Goal: Task Accomplishment & Management: Manage account settings

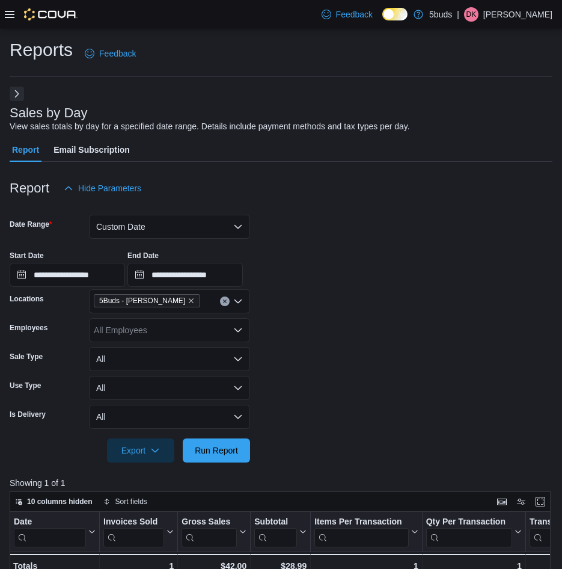
scroll to position [120, 0]
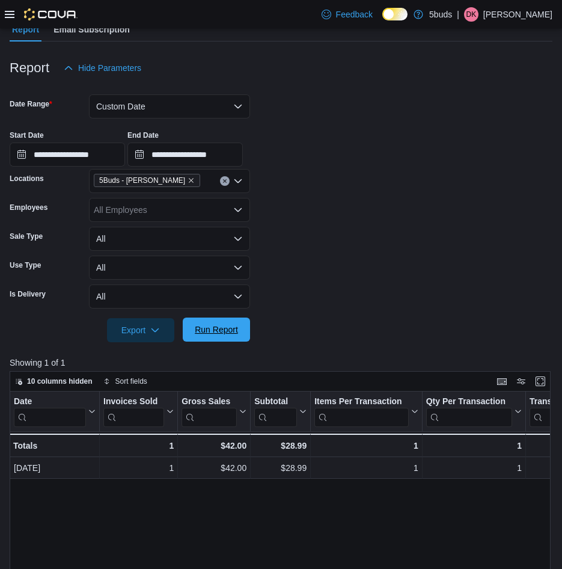
click at [228, 335] on span "Run Report" at bounding box center [216, 330] width 43 height 12
click at [171, 106] on button "Custom Date" at bounding box center [169, 106] width 161 height 24
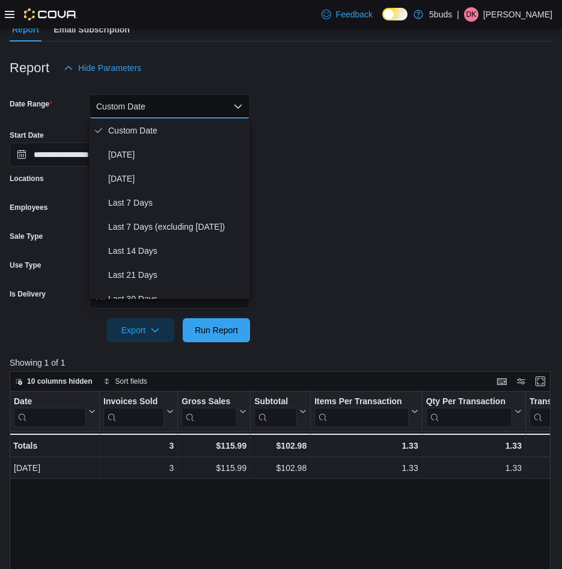
click at [254, 80] on div "Report Hide Parameters" at bounding box center [281, 68] width 543 height 24
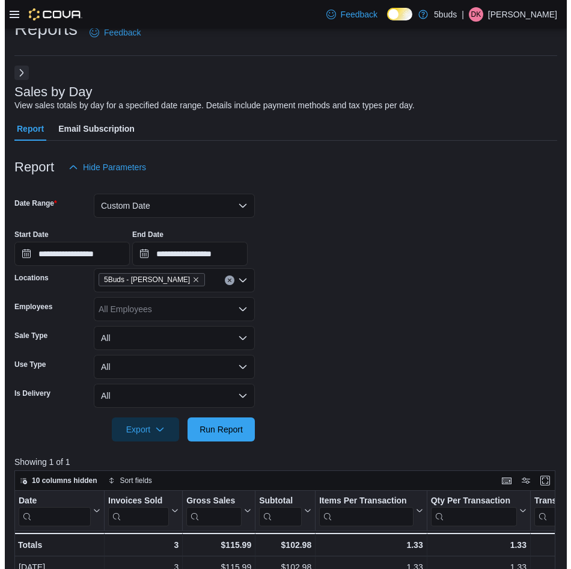
scroll to position [0, 0]
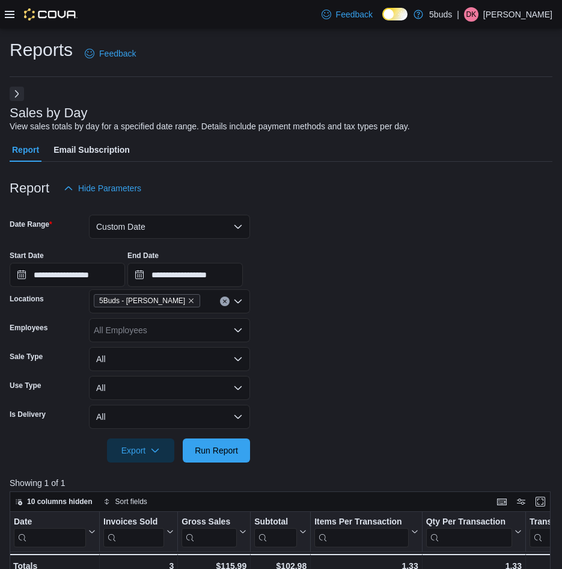
click at [11, 16] on icon at bounding box center [10, 15] width 10 height 10
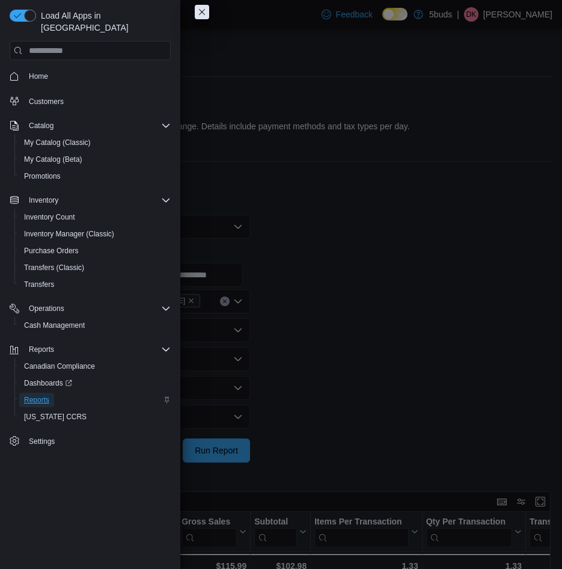
click at [48, 393] on span "Reports" at bounding box center [36, 400] width 25 height 14
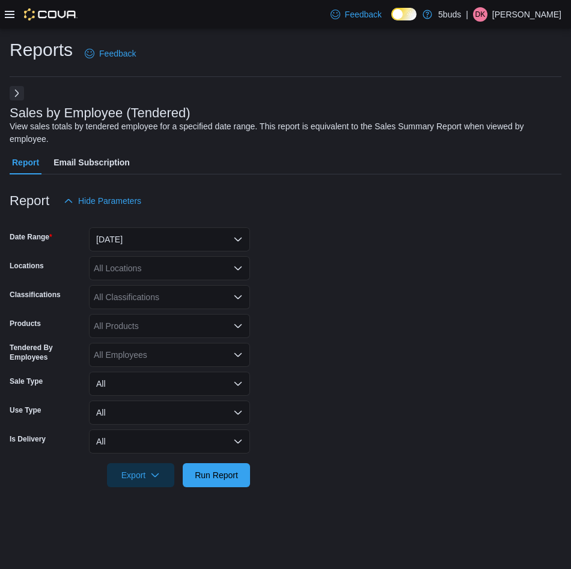
click at [16, 100] on button "Next" at bounding box center [17, 93] width 14 height 14
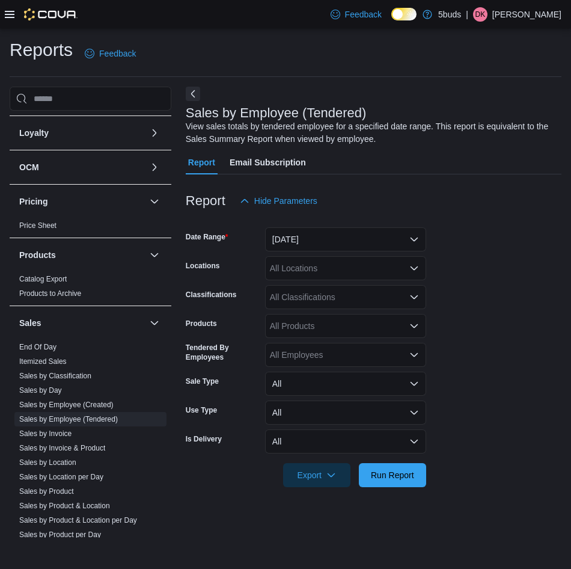
scroll to position [627, 0]
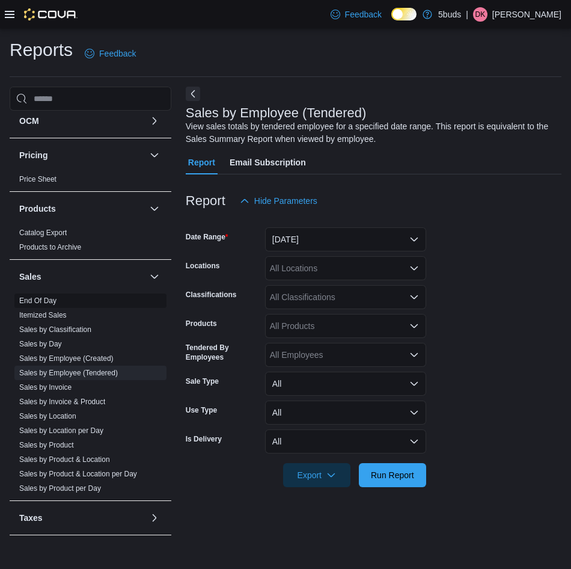
click at [45, 297] on link "End Of Day" at bounding box center [37, 301] width 37 height 8
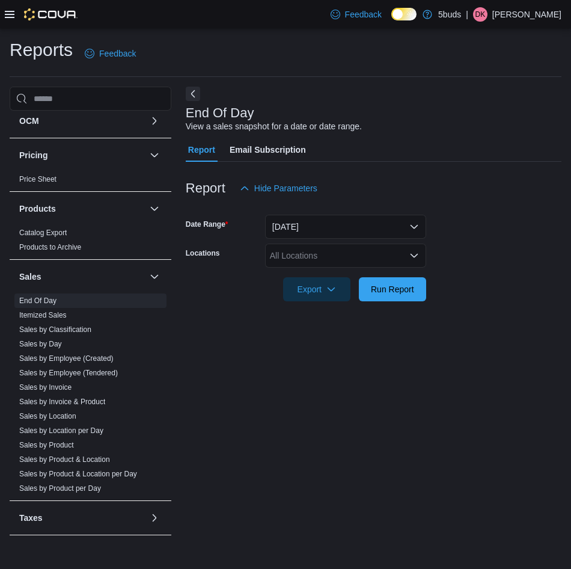
click at [521, 238] on form "Date Range Today Locations All Locations Export Run Report" at bounding box center [374, 250] width 376 height 101
click at [350, 255] on div "All Locations" at bounding box center [345, 256] width 161 height 24
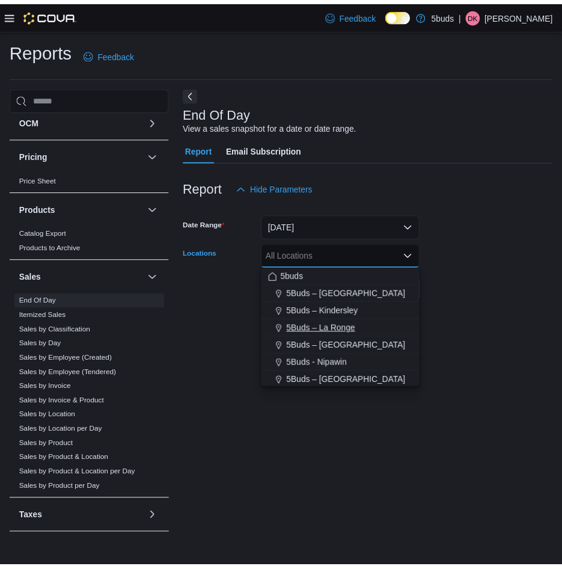
scroll to position [60, 0]
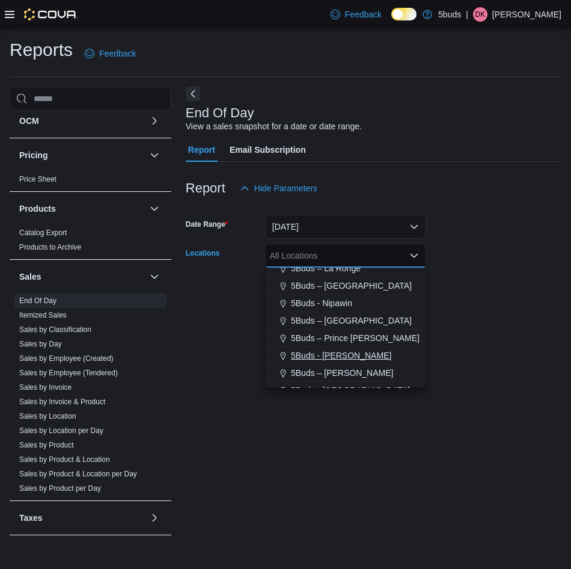
click at [348, 357] on span "5Buds - [PERSON_NAME]" at bounding box center [341, 355] width 100 height 12
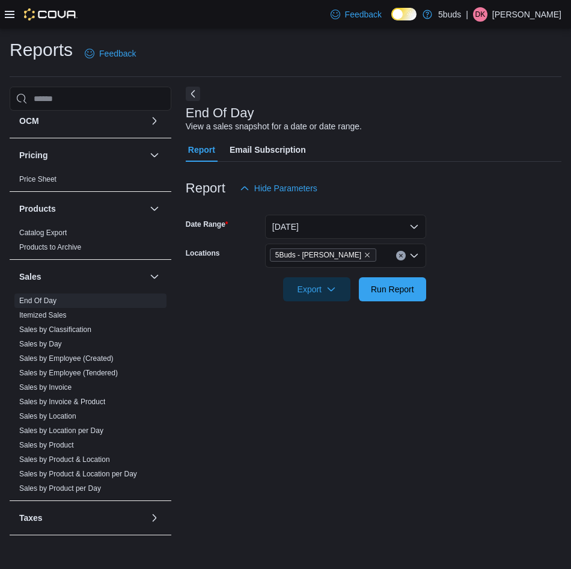
click at [469, 331] on div "End Of Day View a sales snapshot for a date or date range. Report Email Subscri…" at bounding box center [374, 312] width 376 height 451
click at [390, 292] on span "Run Report" at bounding box center [392, 289] width 43 height 12
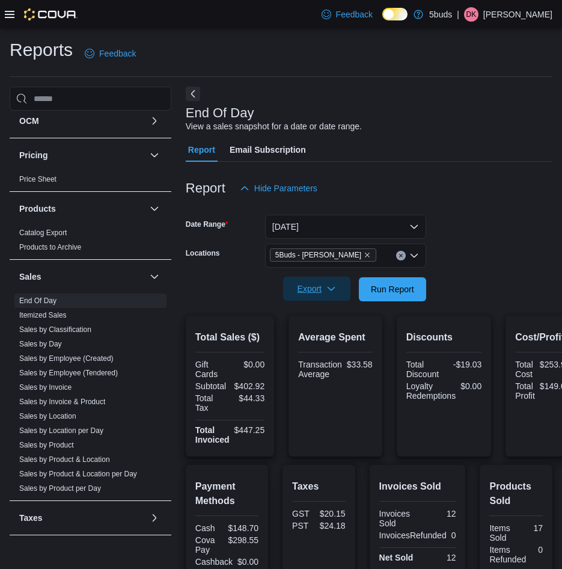
click at [340, 292] on span "Export" at bounding box center [316, 289] width 53 height 24
click at [316, 316] on span "Export to Excel" at bounding box center [319, 314] width 54 height 10
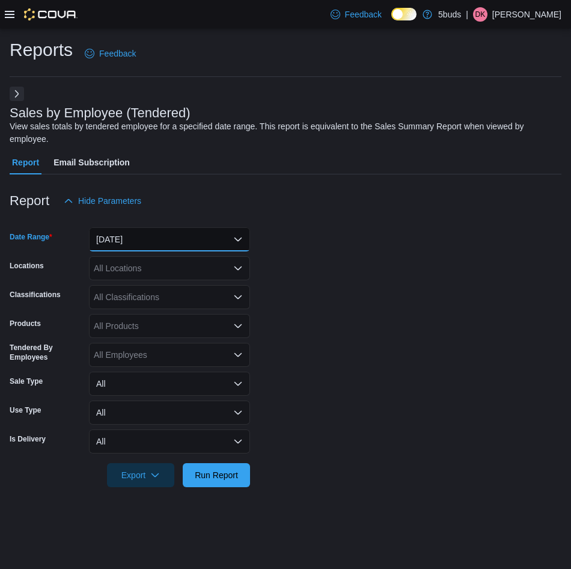
click at [188, 242] on button "Yesterday" at bounding box center [169, 239] width 161 height 24
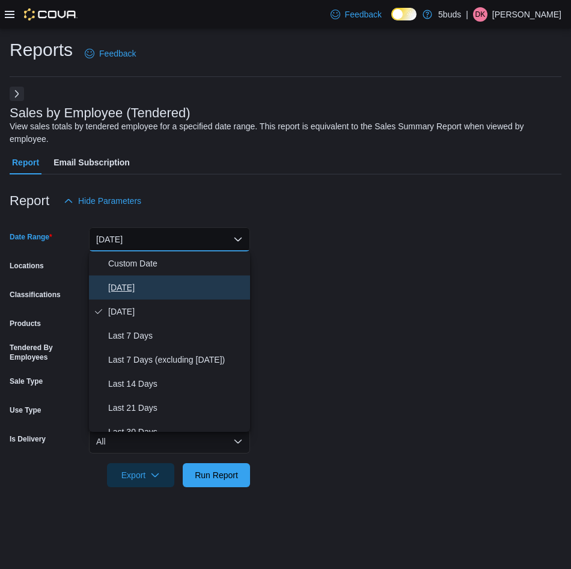
click at [167, 279] on button "Today" at bounding box center [169, 287] width 161 height 24
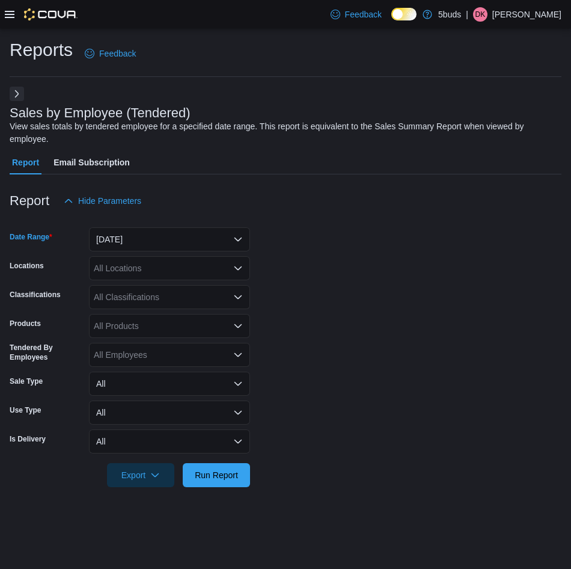
click at [155, 321] on div "All Products" at bounding box center [169, 326] width 161 height 24
click at [156, 300] on div "All Classifications" at bounding box center [169, 297] width 161 height 24
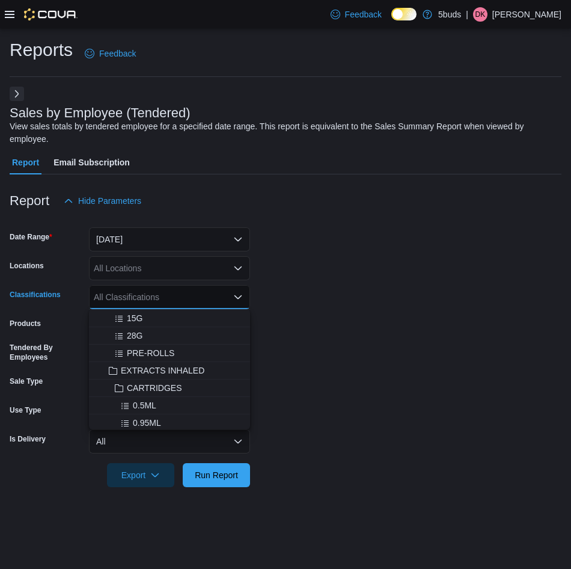
scroll to position [120, 0]
click at [160, 366] on span "PRE-ROLLS" at bounding box center [151, 372] width 48 height 12
click at [323, 403] on form "Date Range Today Locations All Locations Classifications PRE-ROLLS Combo box. S…" at bounding box center [286, 350] width 552 height 274
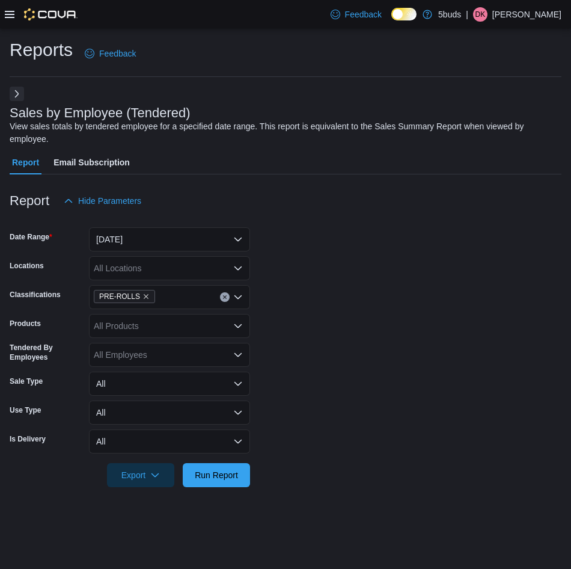
click at [232, 357] on div "All Employees" at bounding box center [169, 355] width 161 height 24
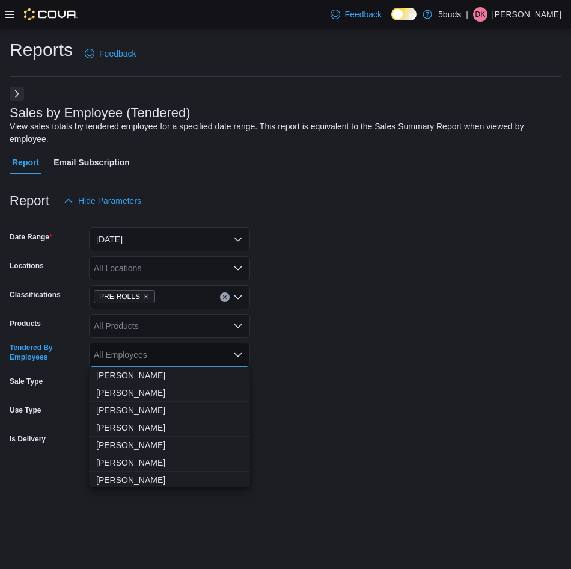
click at [179, 266] on div "All Locations" at bounding box center [169, 268] width 161 height 24
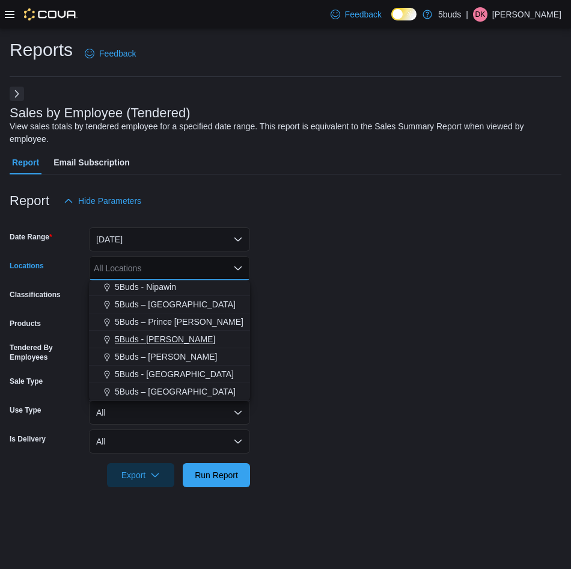
click at [163, 335] on span "5Buds - [PERSON_NAME]" at bounding box center [165, 339] width 100 height 12
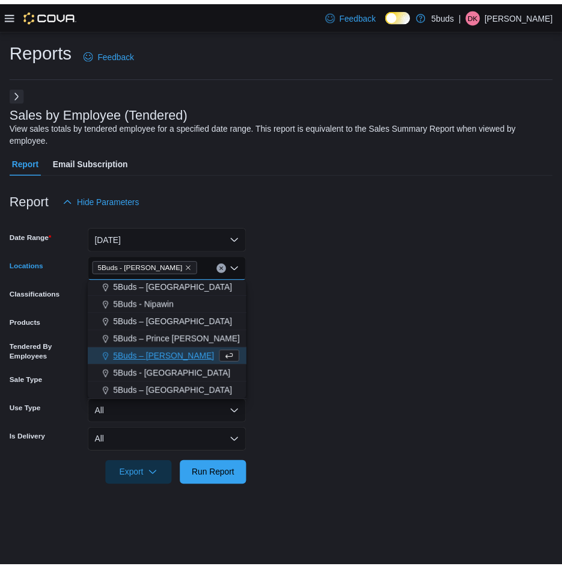
scroll to position [72, 0]
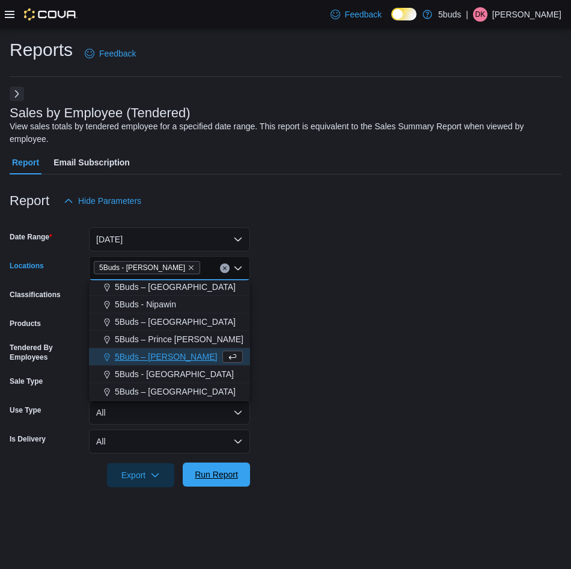
click at [214, 467] on span "Run Report" at bounding box center [216, 475] width 53 height 24
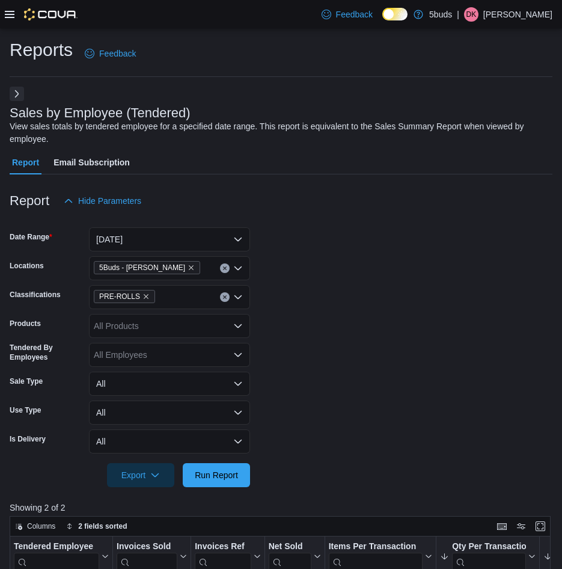
click at [226, 297] on icon "Clear input" at bounding box center [224, 297] width 3 height 3
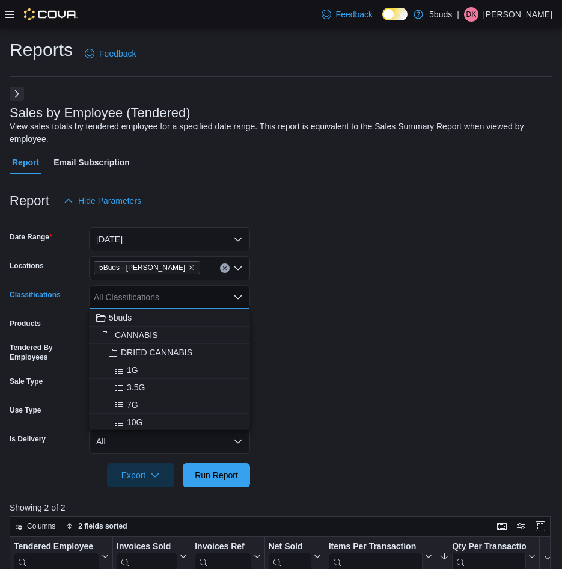
click at [314, 326] on form "Date Range Today Locations 5Buds - Regina Classifications All Classifications C…" at bounding box center [281, 350] width 543 height 274
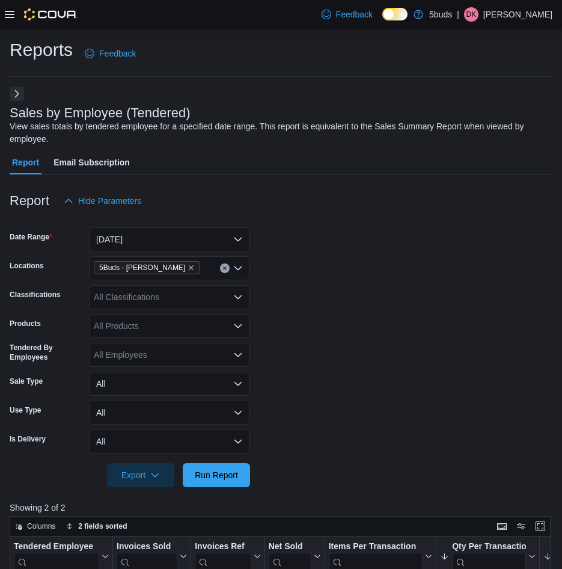
click at [205, 358] on div "All Employees" at bounding box center [169, 355] width 161 height 24
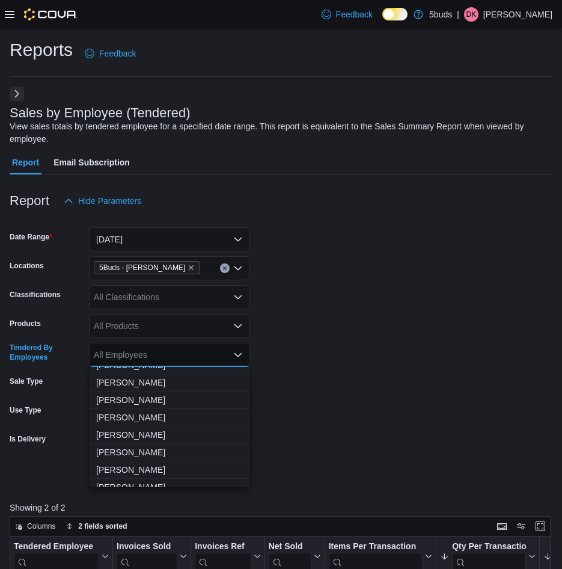
scroll to position [2148, 0]
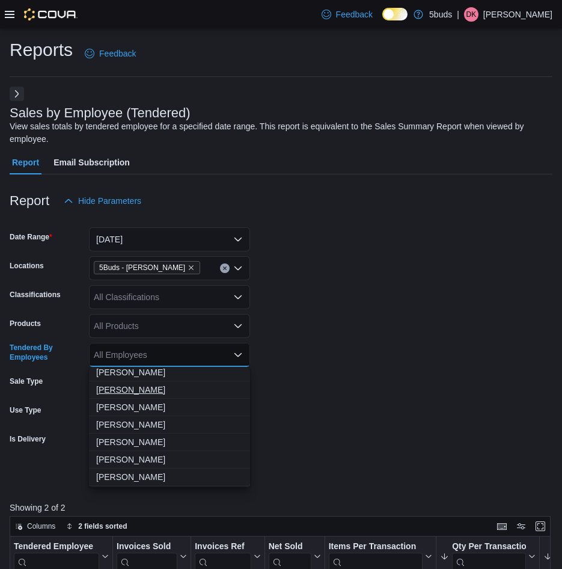
click at [152, 392] on span "[PERSON_NAME]" at bounding box center [169, 390] width 147 height 12
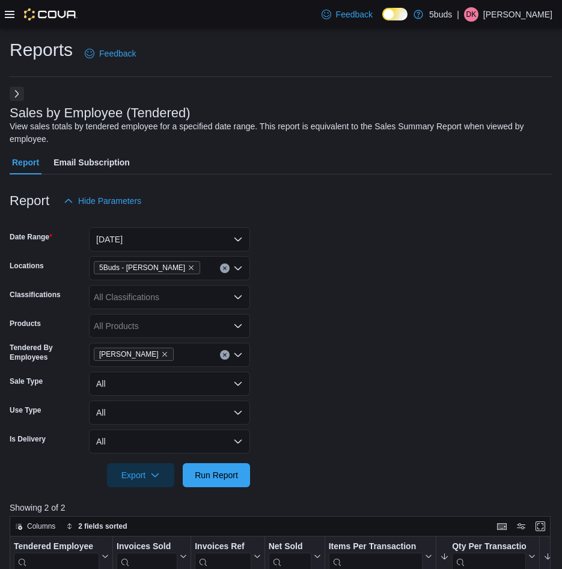
click at [334, 388] on form "Date Range Today Locations 5Buds - Regina Classifications All Classifications P…" at bounding box center [281, 350] width 543 height 274
click at [214, 470] on span "Run Report" at bounding box center [216, 475] width 43 height 12
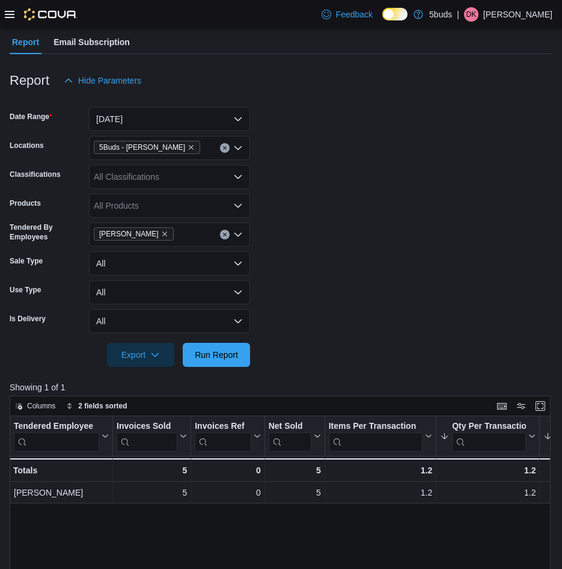
scroll to position [180, 0]
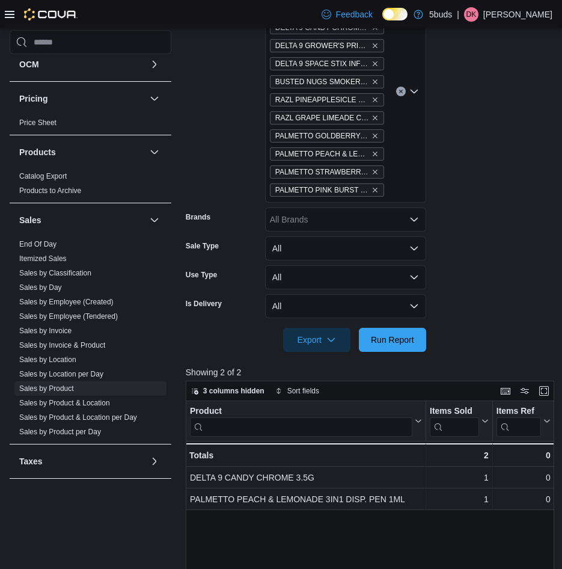
scroll to position [361, 0]
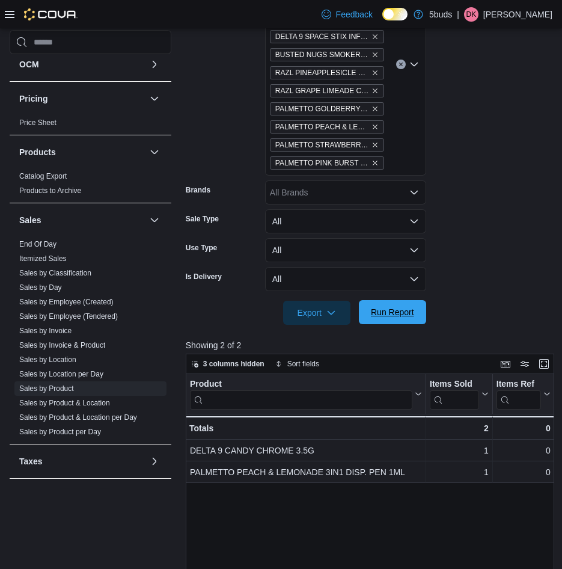
click at [381, 321] on span "Run Report" at bounding box center [392, 312] width 53 height 24
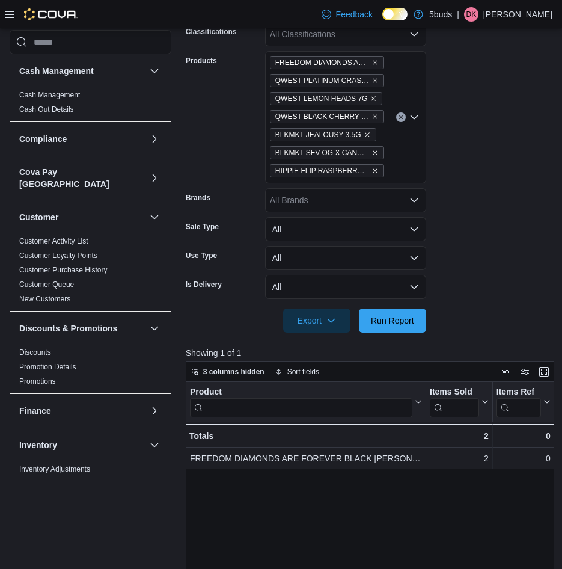
scroll to position [301, 0]
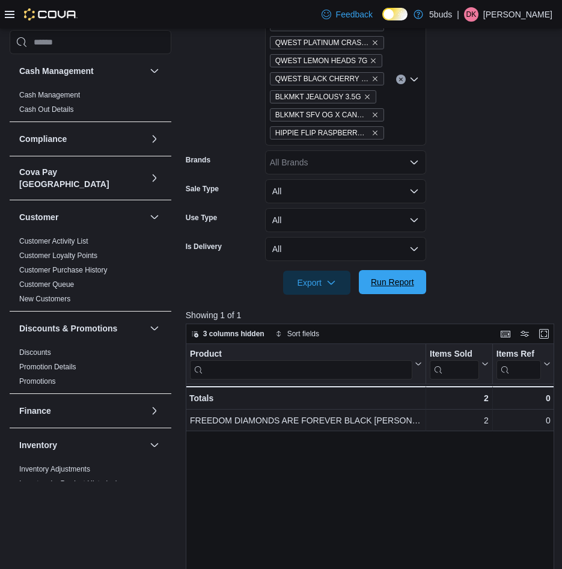
click at [399, 289] on span "Run Report" at bounding box center [392, 282] width 53 height 24
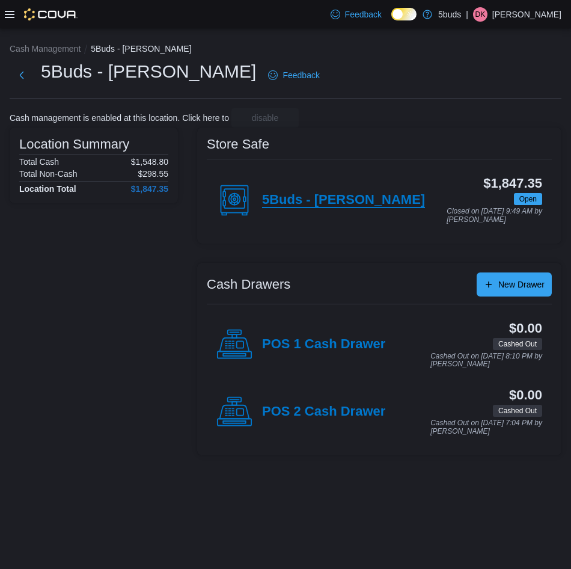
click at [337, 205] on h4 "5Buds - [PERSON_NAME]" at bounding box center [343, 200] width 163 height 16
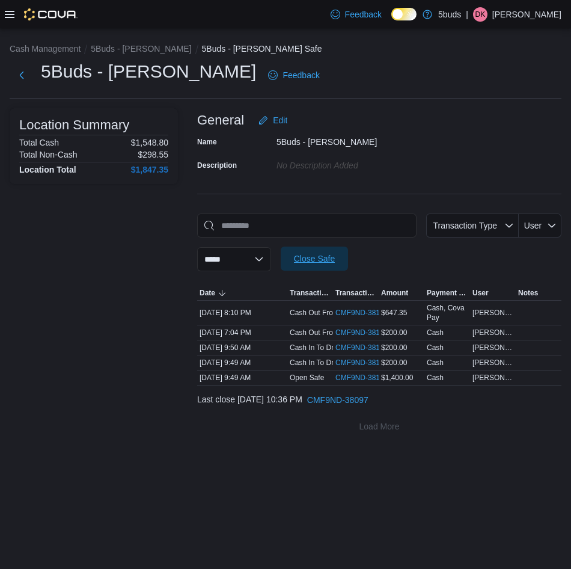
click at [335, 254] on span "Close Safe" at bounding box center [314, 259] width 41 height 12
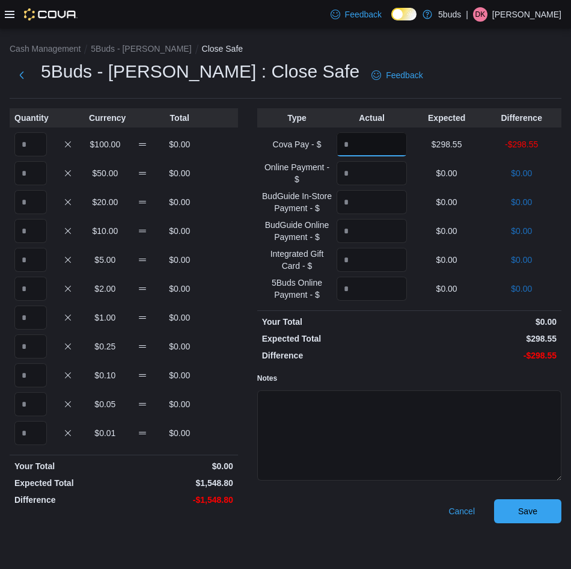
click at [375, 143] on input "Quantity" at bounding box center [372, 144] width 70 height 24
type input "******"
click at [35, 146] on input "Quantity" at bounding box center [30, 144] width 32 height 24
click at [29, 143] on input "Quantity" at bounding box center [30, 144] width 32 height 24
type input "*"
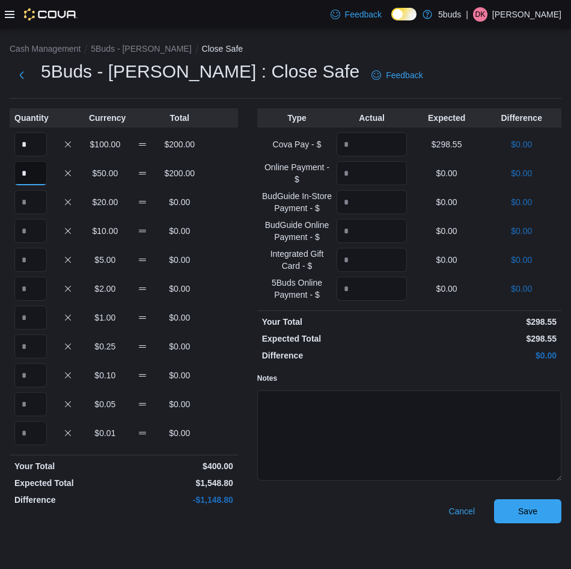
type input "*"
type input "**"
type input "*"
type input "**"
type input "***"
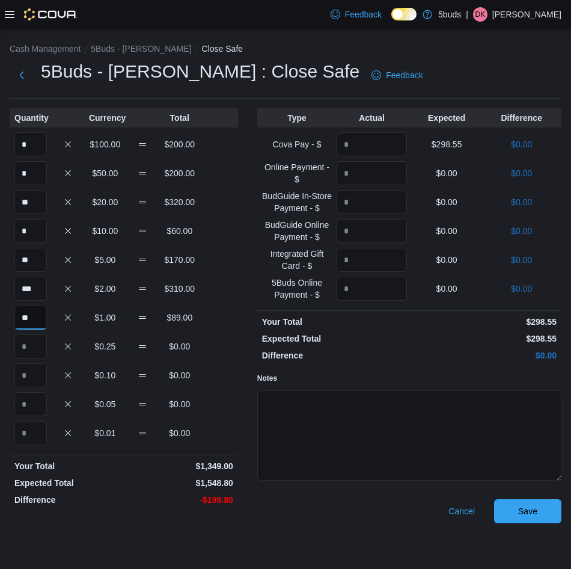
type input "**"
type input "***"
click at [37, 405] on input "Quantity" at bounding box center [30, 404] width 32 height 24
type input "***"
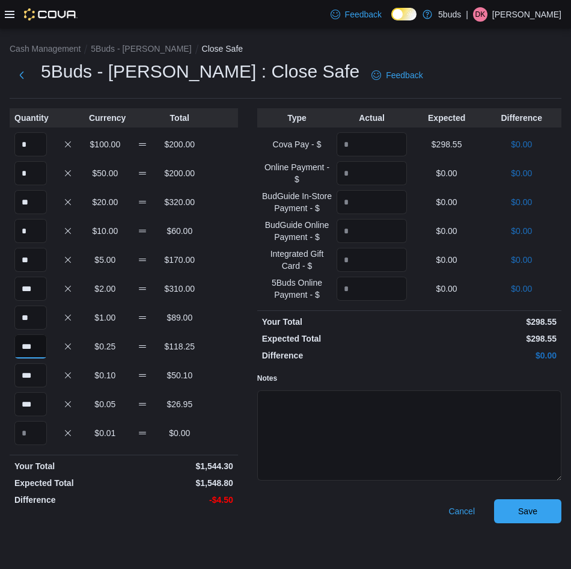
drag, startPoint x: 38, startPoint y: 350, endPoint x: 29, endPoint y: 348, distance: 9.9
click at [29, 348] on input "***" at bounding box center [30, 346] width 32 height 24
type input "***"
drag, startPoint x: 40, startPoint y: 318, endPoint x: 22, endPoint y: 316, distance: 18.1
click at [22, 316] on input "**" at bounding box center [30, 318] width 32 height 24
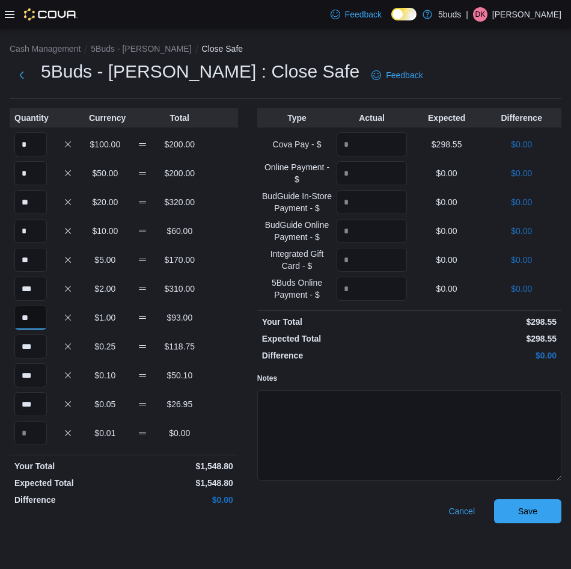
type input "**"
click at [520, 516] on span "Save" at bounding box center [527, 511] width 19 height 12
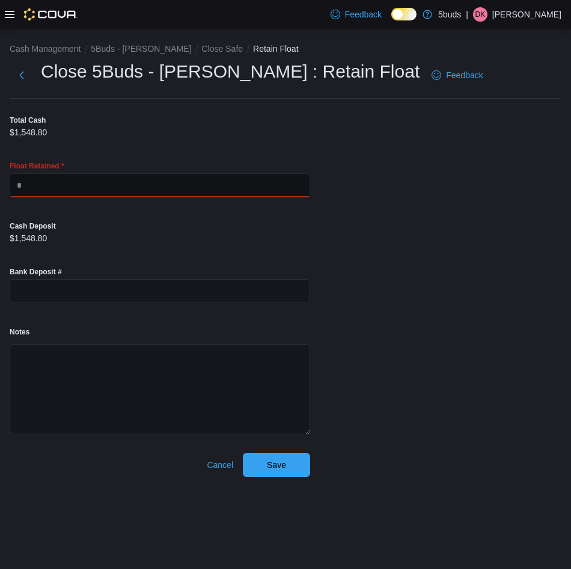
click at [63, 179] on input "text" at bounding box center [160, 185] width 301 height 24
type input "*******"
click at [390, 277] on div "Cash Management 5Buds - [PERSON_NAME] Close Safe Retain Float Close 5Buds - [PE…" at bounding box center [285, 257] width 571 height 458
click at [299, 464] on span "Save" at bounding box center [276, 464] width 53 height 24
